Goal: Communication & Community: Share content

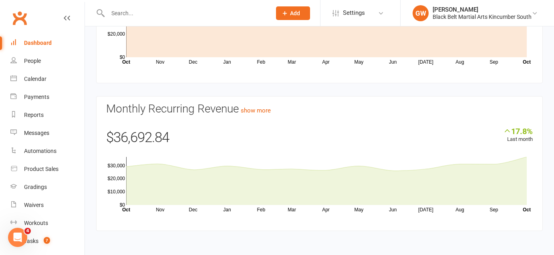
click at [134, 12] on input "text" at bounding box center [185, 13] width 160 height 11
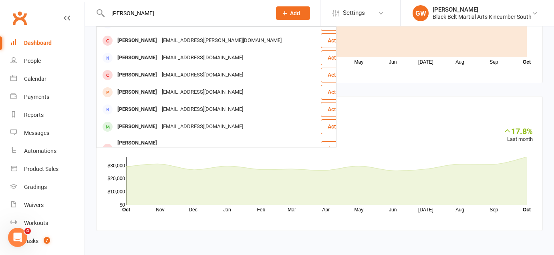
scroll to position [189, 0]
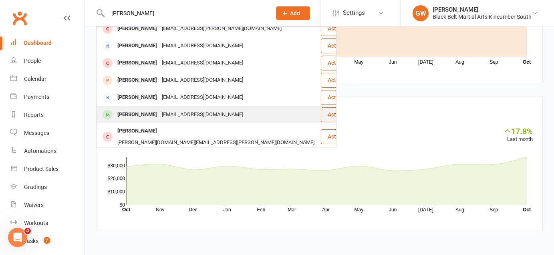
type input "[PERSON_NAME]"
click at [143, 109] on div "[PERSON_NAME]" at bounding box center [137, 115] width 44 height 12
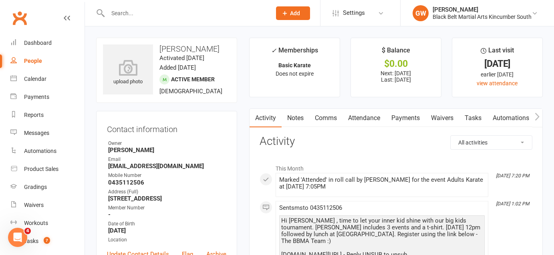
click at [332, 116] on link "Comms" at bounding box center [325, 118] width 33 height 18
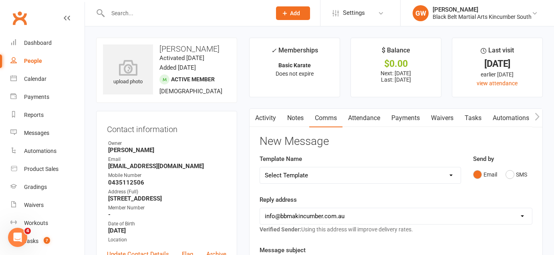
click at [360, 174] on select "Select Template [SMS] Birthday Invite Text [Email] Birthday Party [Email] Happy…" at bounding box center [360, 175] width 201 height 16
select select "15"
click at [260, 167] on select "Select Template [SMS] Birthday Invite Text [Email] Birthday Party [Email] Happy…" at bounding box center [360, 175] width 201 height 16
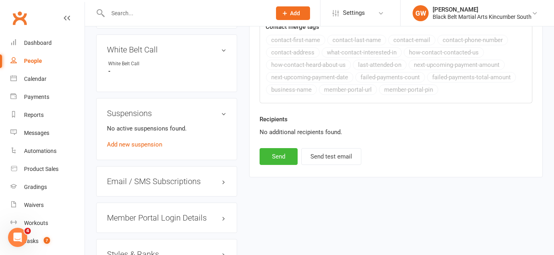
scroll to position [506, 0]
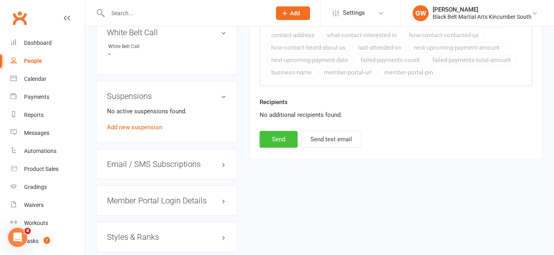
click at [274, 132] on button "Send" at bounding box center [279, 139] width 38 height 17
select select
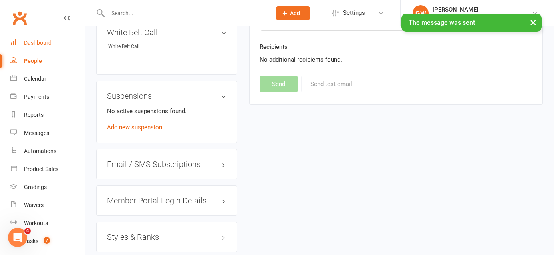
click at [43, 44] on div "Dashboard" at bounding box center [38, 43] width 28 height 6
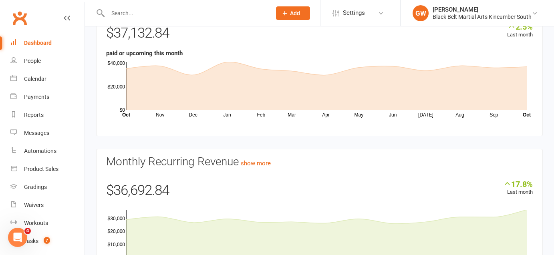
scroll to position [82, 0]
